Goal: Transaction & Acquisition: Purchase product/service

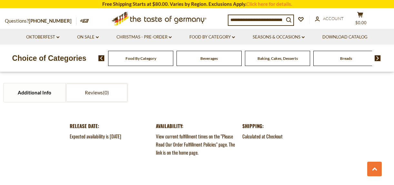
scroll to position [642, 0]
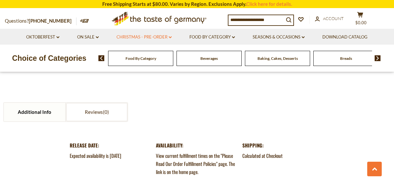
click at [170, 37] on icon "dropdown_arrow" at bounding box center [170, 37] width 3 height 2
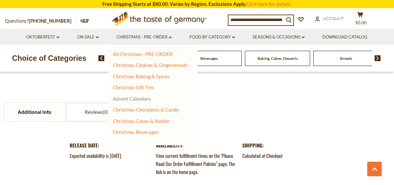
click at [140, 97] on link "Advent Calendars" at bounding box center [132, 99] width 38 height 6
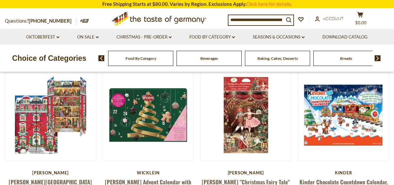
scroll to position [62, 0]
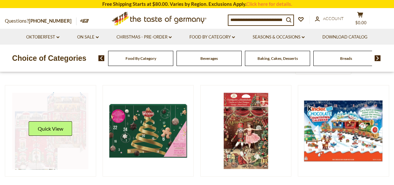
click at [78, 127] on link at bounding box center [50, 131] width 76 height 76
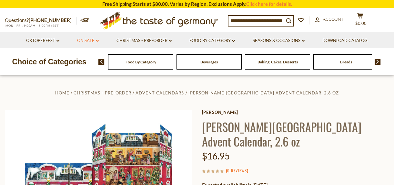
click at [97, 40] on icon at bounding box center [97, 41] width 3 height 2
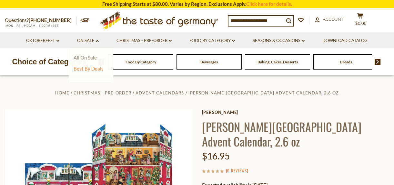
click at [88, 58] on link "All On Sale" at bounding box center [85, 58] width 23 height 6
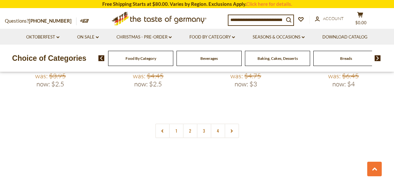
scroll to position [1568, 0]
click at [185, 137] on link "2" at bounding box center [190, 129] width 15 height 15
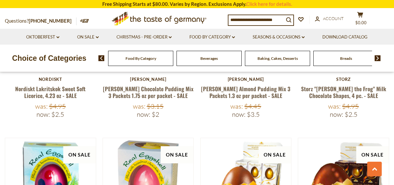
scroll to position [866, 0]
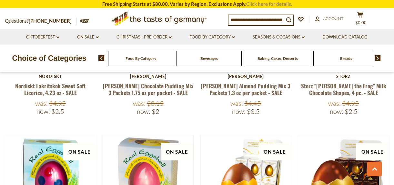
click at [256, 3] on link "Click here for details." at bounding box center [269, 4] width 46 height 6
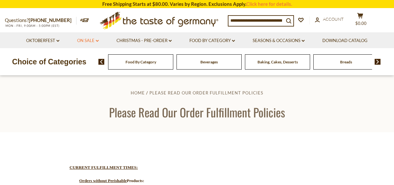
click at [88, 39] on link "On Sale dropdown_arrow" at bounding box center [88, 40] width 22 height 7
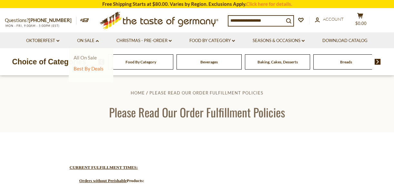
click at [88, 59] on link "All On Sale" at bounding box center [85, 58] width 23 height 6
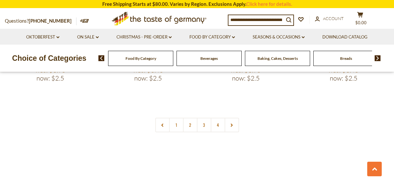
scroll to position [1582, 0]
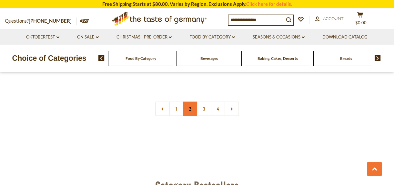
click at [189, 116] on link "2" at bounding box center [190, 108] width 15 height 15
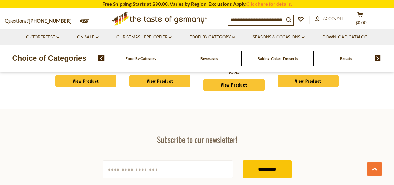
scroll to position [1735, 0]
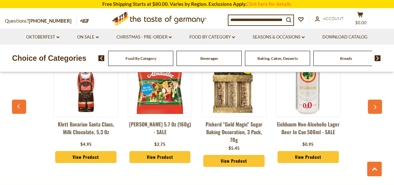
click at [160, 116] on img at bounding box center [160, 84] width 64 height 64
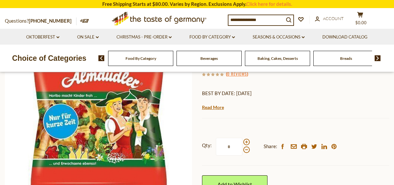
scroll to position [45, 0]
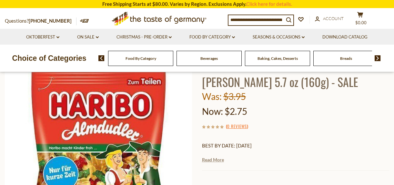
click at [212, 163] on link "Read More" at bounding box center [213, 159] width 22 height 6
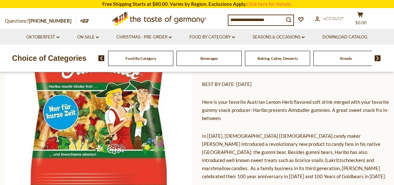
scroll to position [107, 0]
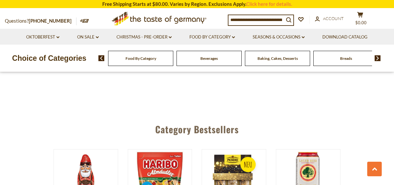
scroll to position [1559, 0]
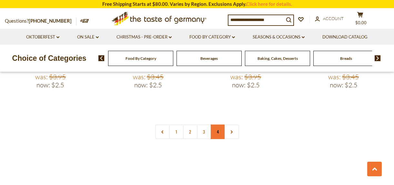
click at [218, 139] on link "4" at bounding box center [218, 131] width 15 height 15
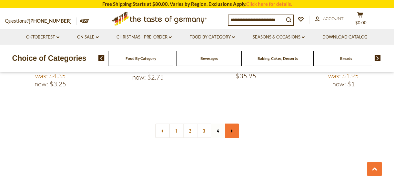
scroll to position [1388, 0]
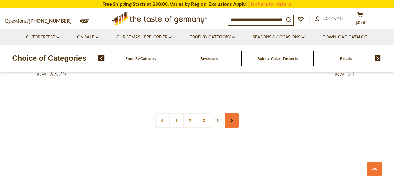
click at [232, 122] on use at bounding box center [232, 120] width 2 height 3
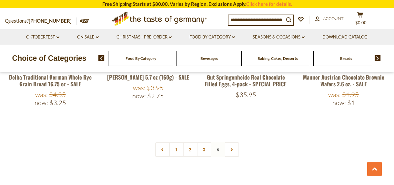
scroll to position [1375, 0]
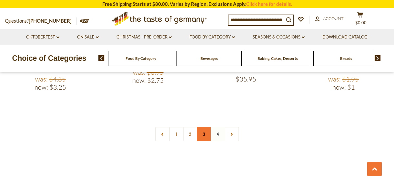
click at [201, 141] on link "3" at bounding box center [204, 134] width 15 height 15
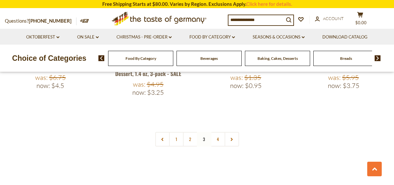
scroll to position [1586, 0]
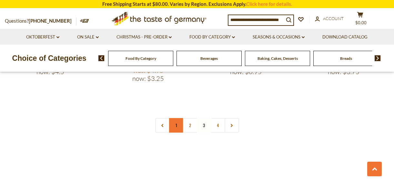
click at [177, 132] on link "1" at bounding box center [176, 125] width 15 height 15
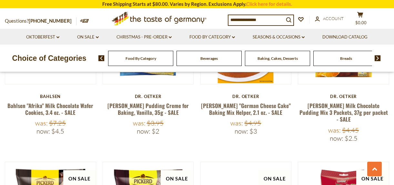
scroll to position [1183, 0]
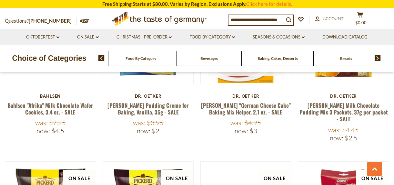
click at [229, 76] on link at bounding box center [246, 38] width 76 height 76
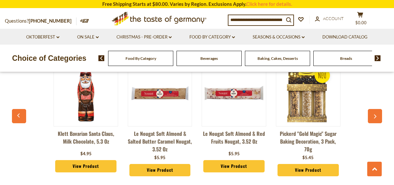
scroll to position [499, 0]
